Goal: Navigation & Orientation: Find specific page/section

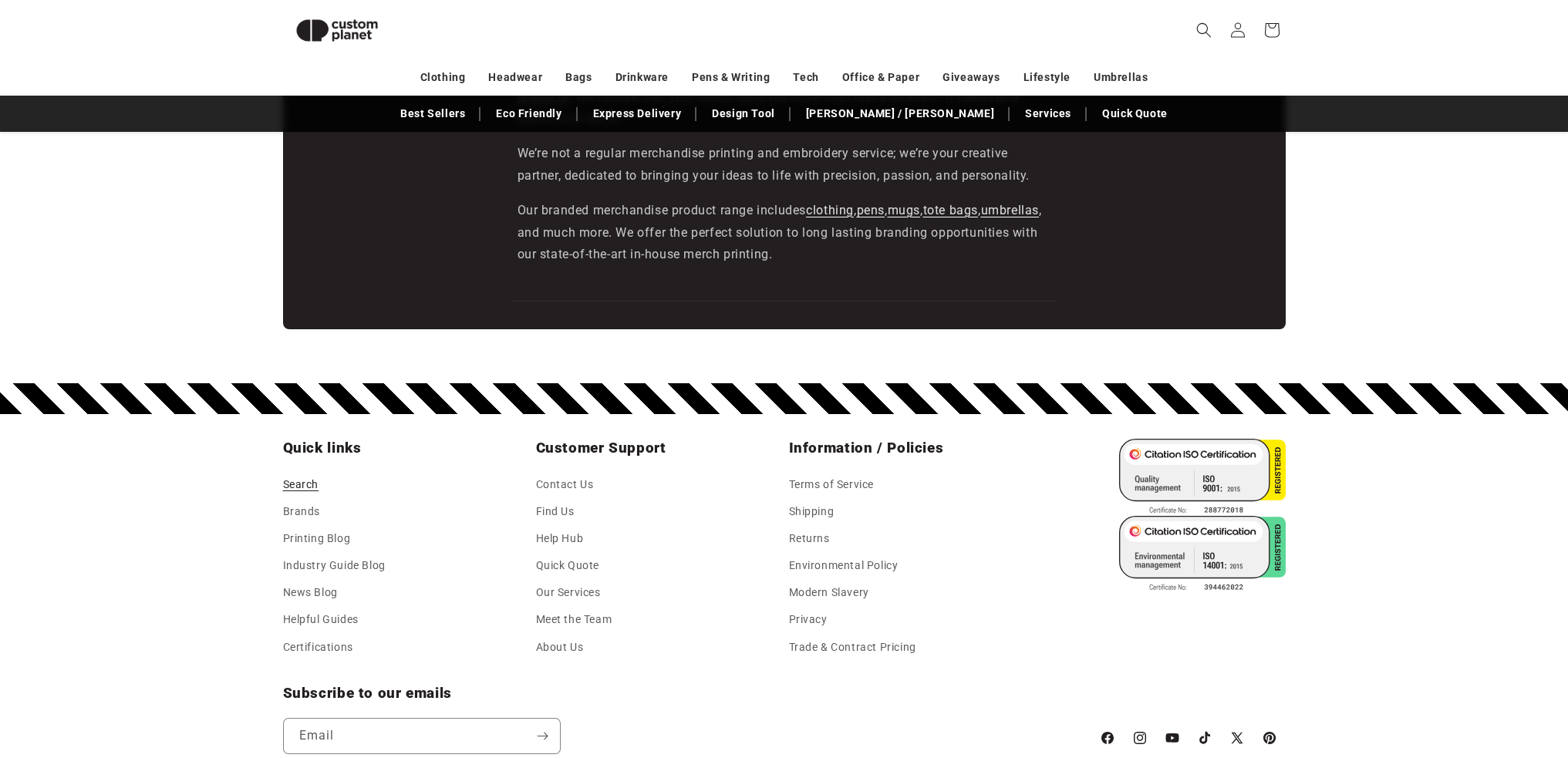
scroll to position [0, 1568]
click at [308, 507] on link "Brands" at bounding box center [302, 512] width 38 height 27
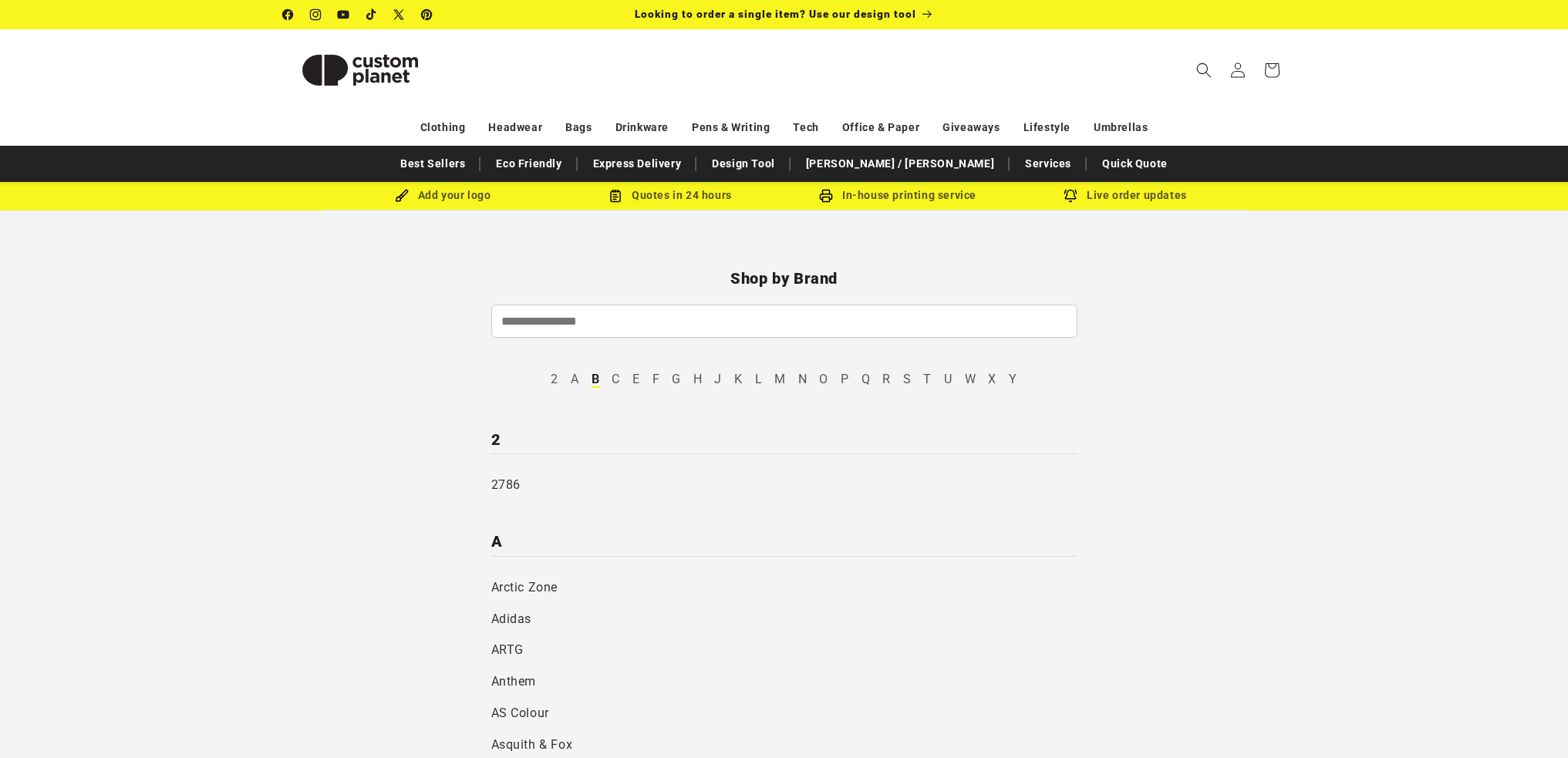
click at [592, 379] on link "B" at bounding box center [596, 379] width 8 height 15
